Goal: Find specific page/section: Find specific page/section

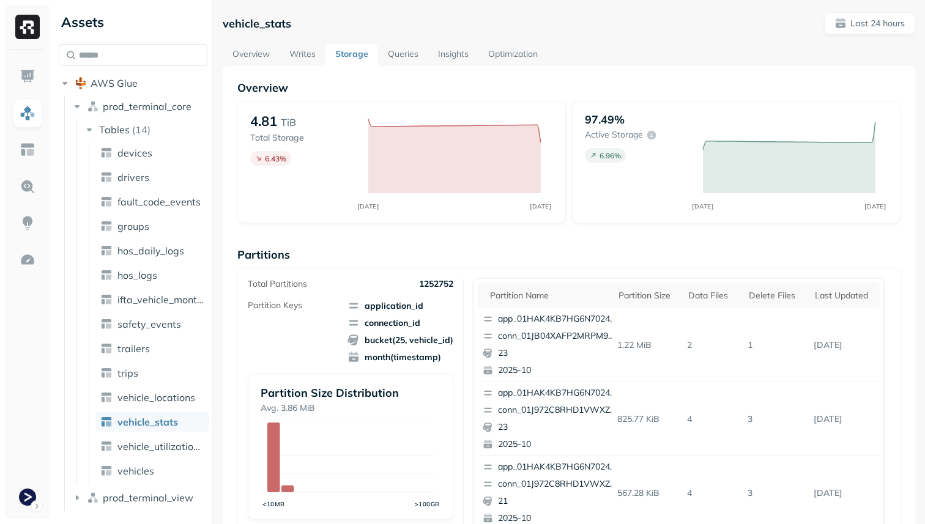
scroll to position [411, 0]
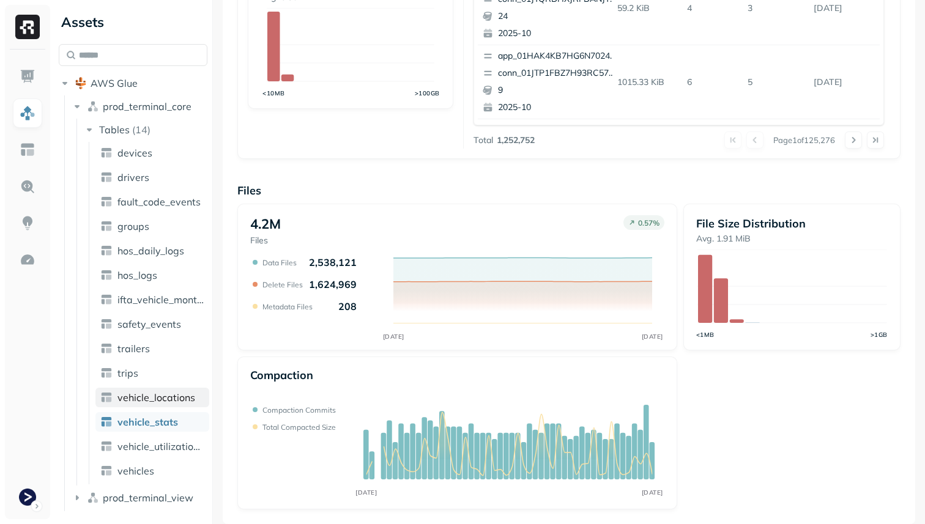
click at [152, 403] on span "vehicle_locations" at bounding box center [156, 398] width 78 height 12
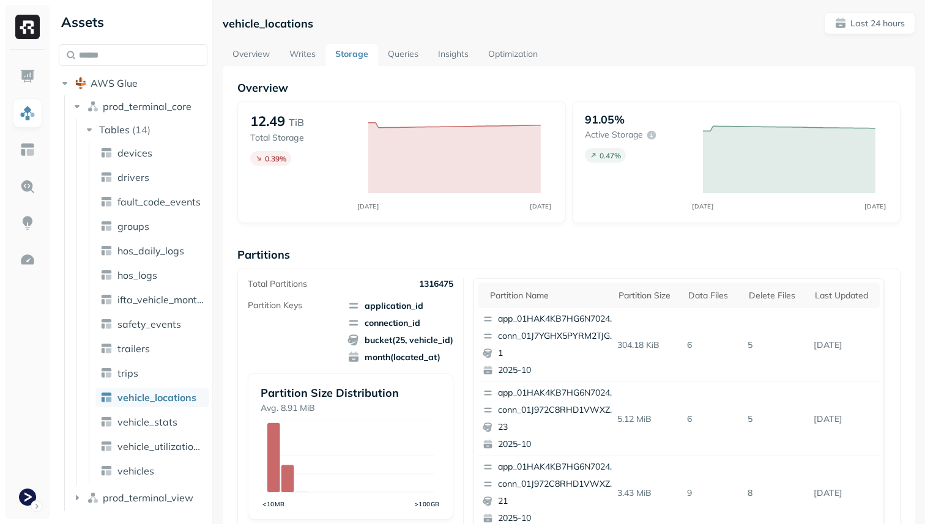
scroll to position [411, 0]
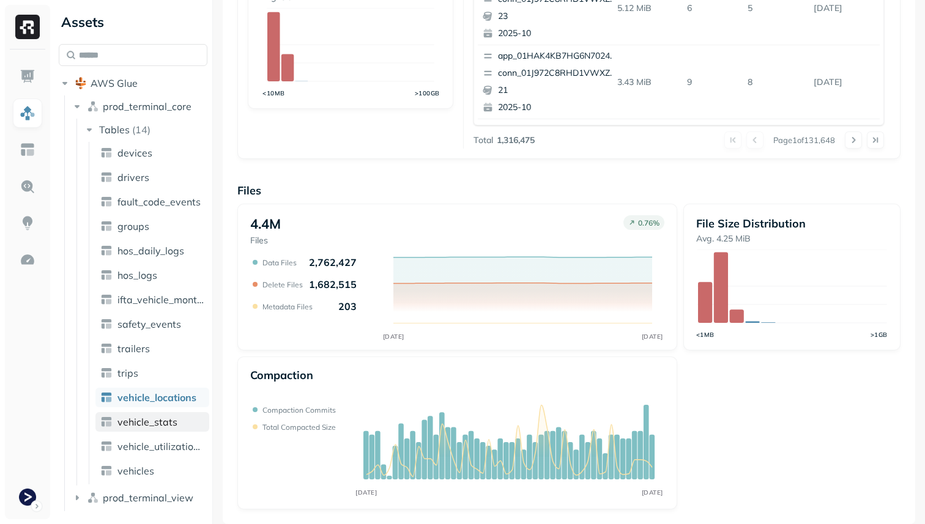
click at [149, 417] on span "vehicle_stats" at bounding box center [147, 422] width 60 height 12
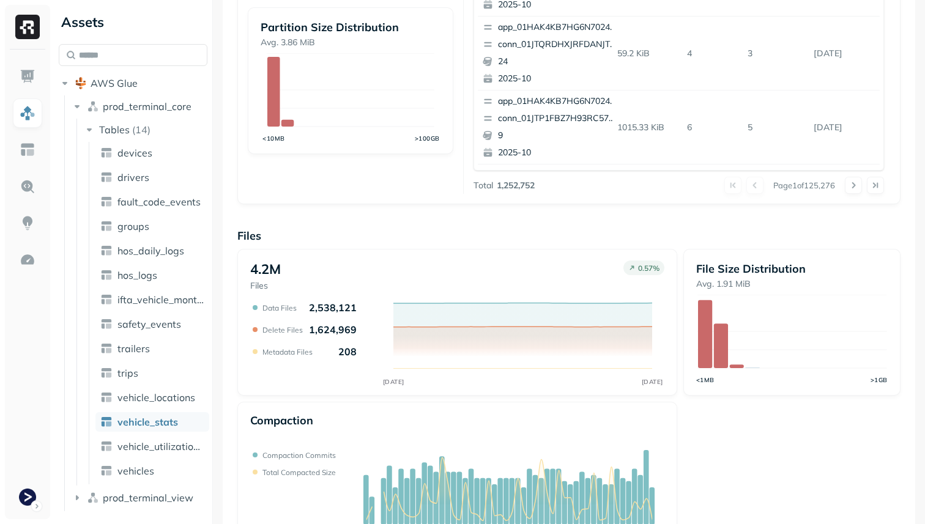
scroll to position [411, 0]
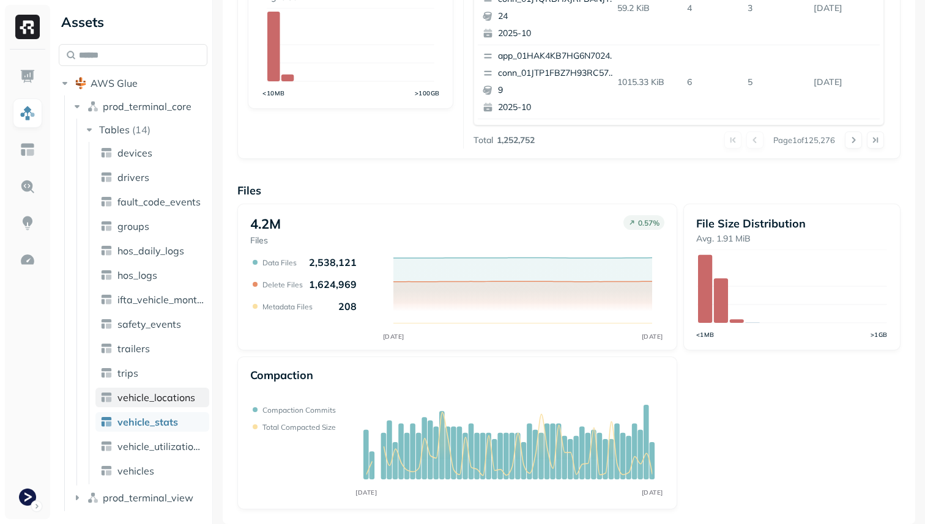
click at [174, 404] on link "vehicle_locations" at bounding box center [152, 398] width 114 height 20
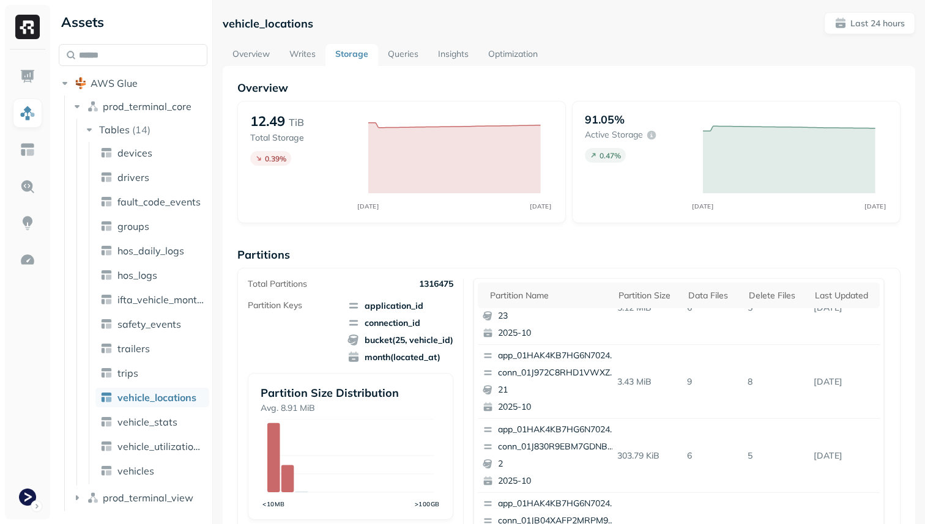
scroll to position [83, 0]
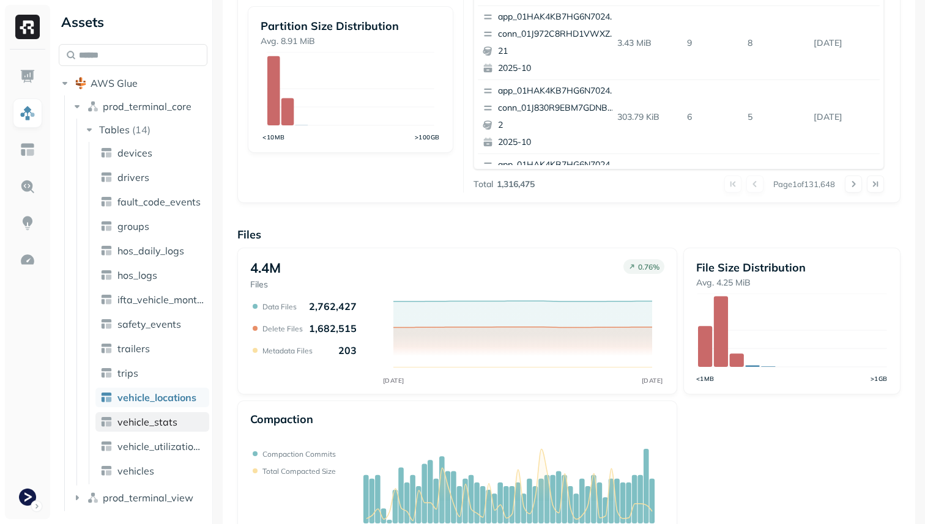
click at [177, 418] on link "vehicle_stats" at bounding box center [152, 422] width 114 height 20
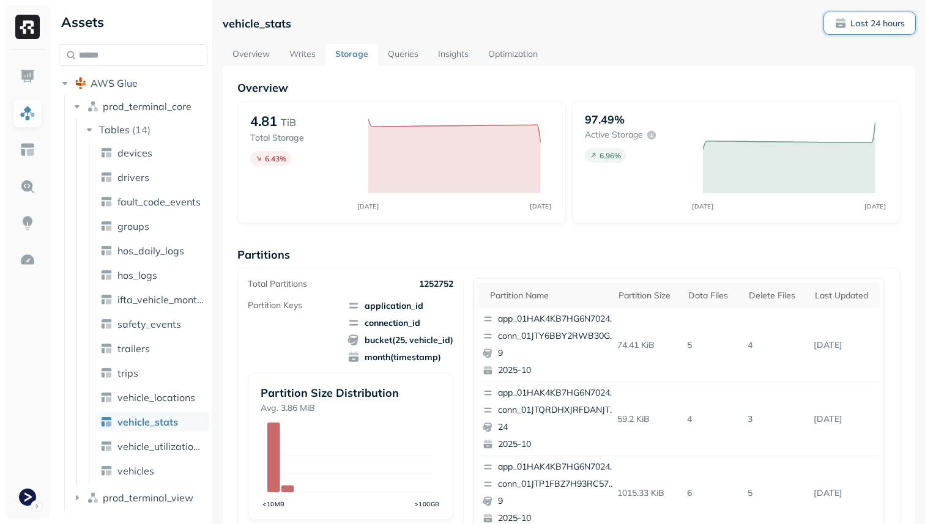
click at [861, 25] on p "Last 24 hours" at bounding box center [878, 24] width 54 height 12
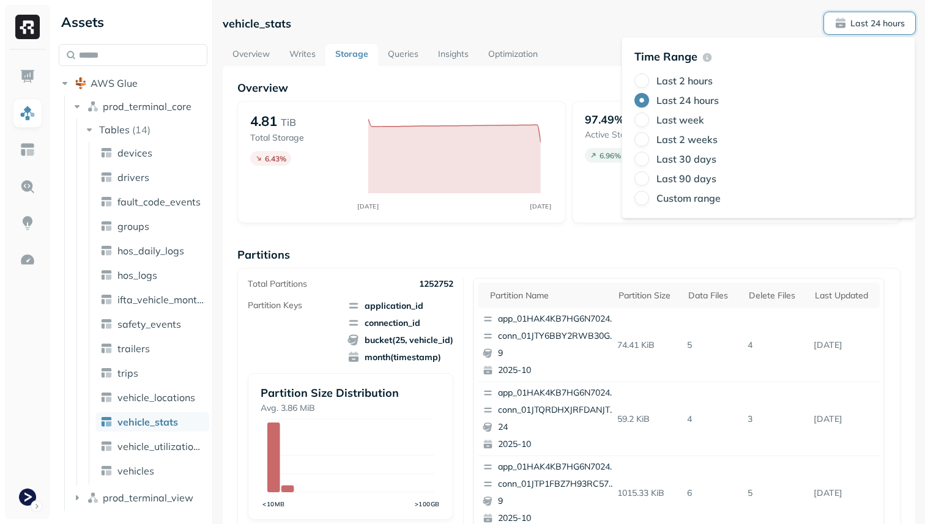
click at [687, 140] on label "Last 2 weeks" at bounding box center [687, 139] width 61 height 12
click at [649, 140] on button "Last 2 weeks" at bounding box center [642, 139] width 15 height 15
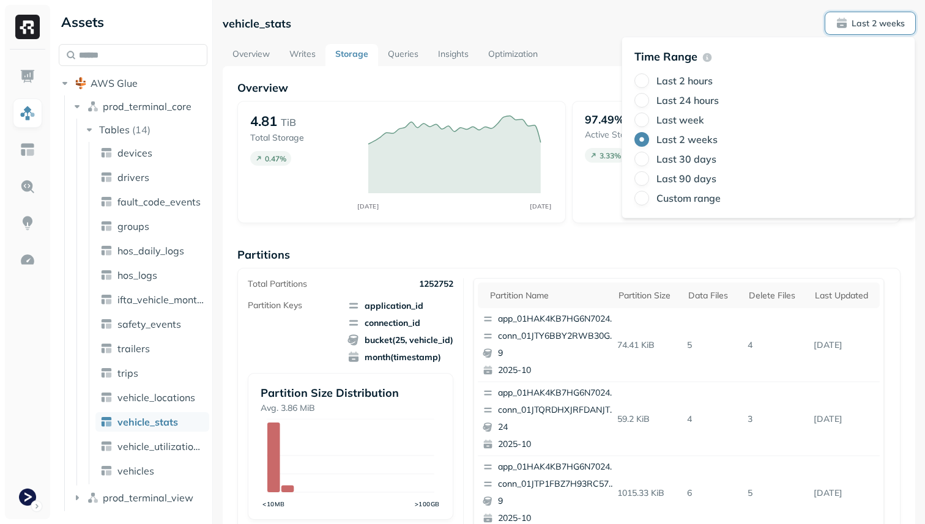
click at [548, 237] on div "Overview 4.81 TiB Total Storage 0.47 % SEP 22 OCT 06 97.49% Active storage 3.33…" at bounding box center [568, 501] width 663 height 840
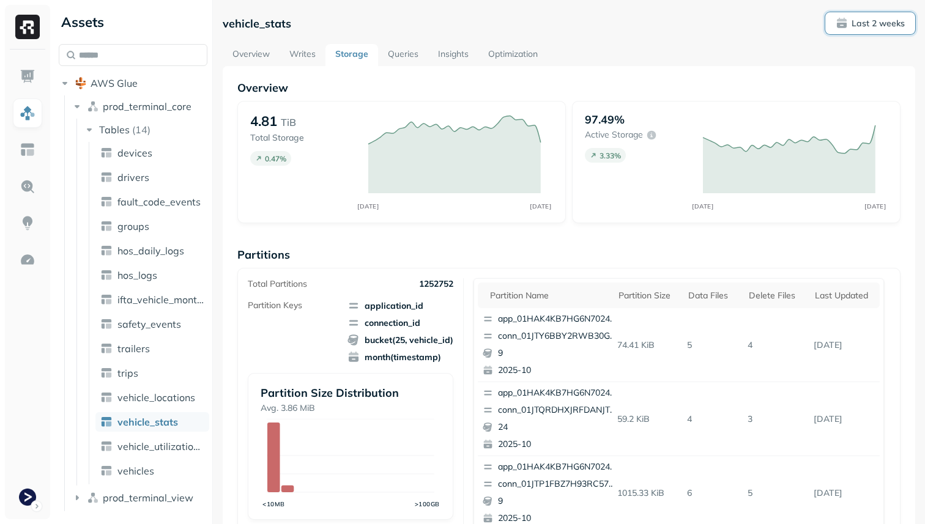
click at [854, 34] on button "Last 2 weeks" at bounding box center [870, 23] width 90 height 22
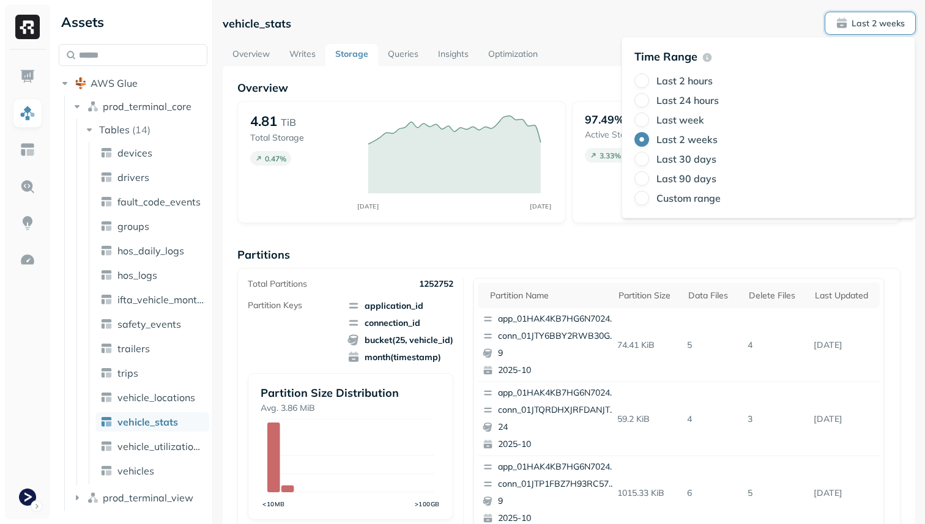
click at [682, 158] on label "Last 30 days" at bounding box center [687, 159] width 60 height 12
click at [649, 158] on button "Last 30 days" at bounding box center [642, 159] width 15 height 15
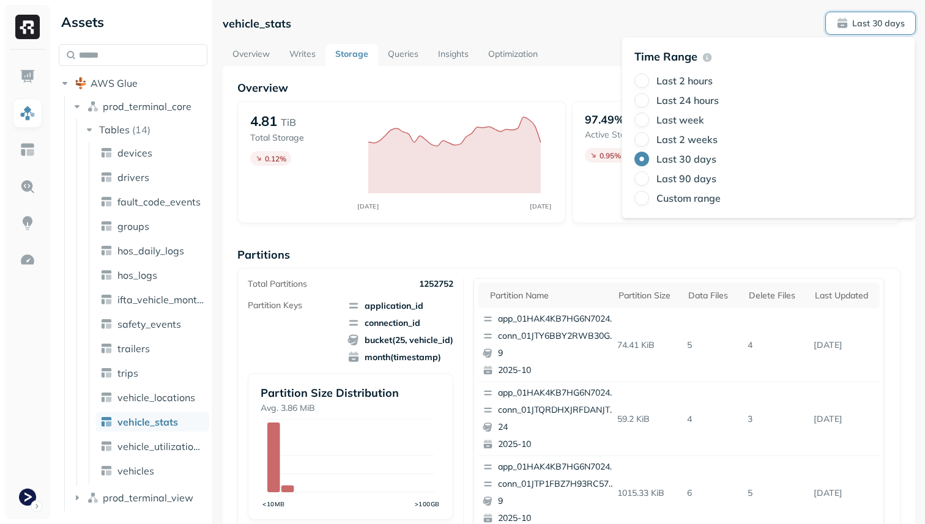
click at [526, 236] on div "Overview 4.81 TiB Total Storage 0.12 % SEP 05 OCT 05 97.49% Active storage 0.95…" at bounding box center [568, 501] width 663 height 840
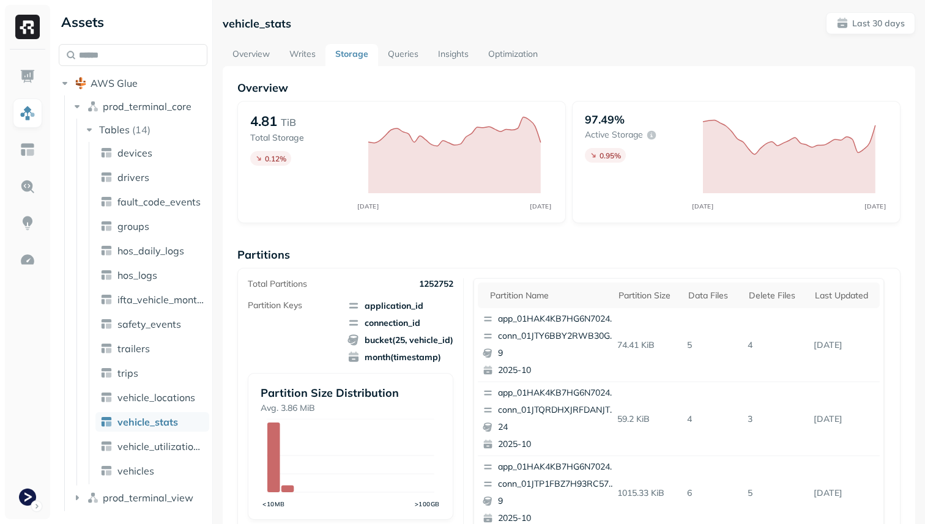
click at [256, 56] on link "Overview" at bounding box center [251, 55] width 57 height 22
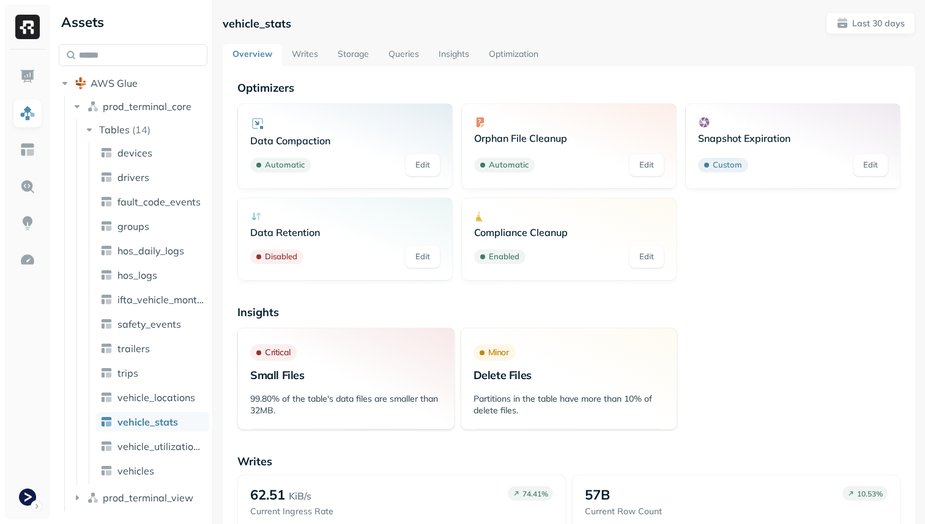
click at [360, 54] on link "Storage" at bounding box center [353, 55] width 51 height 22
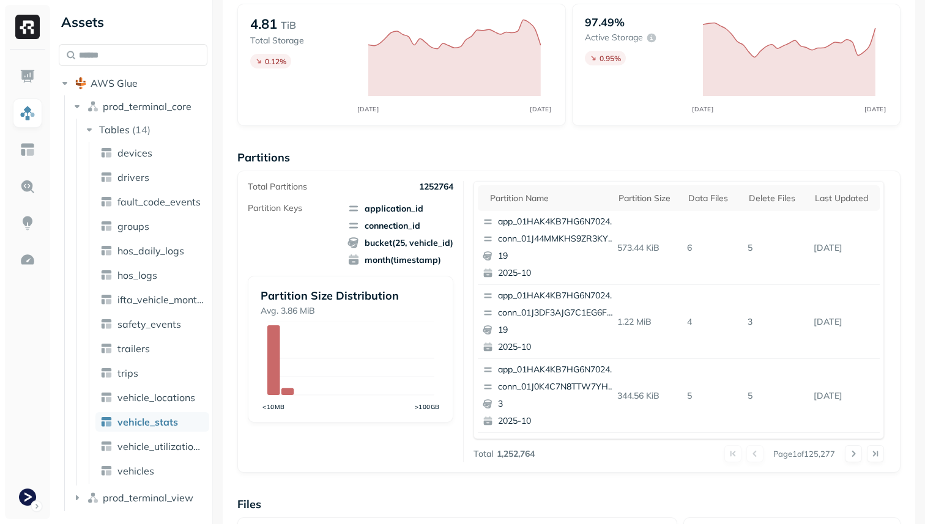
scroll to position [102, 0]
